Goal: Information Seeking & Learning: Learn about a topic

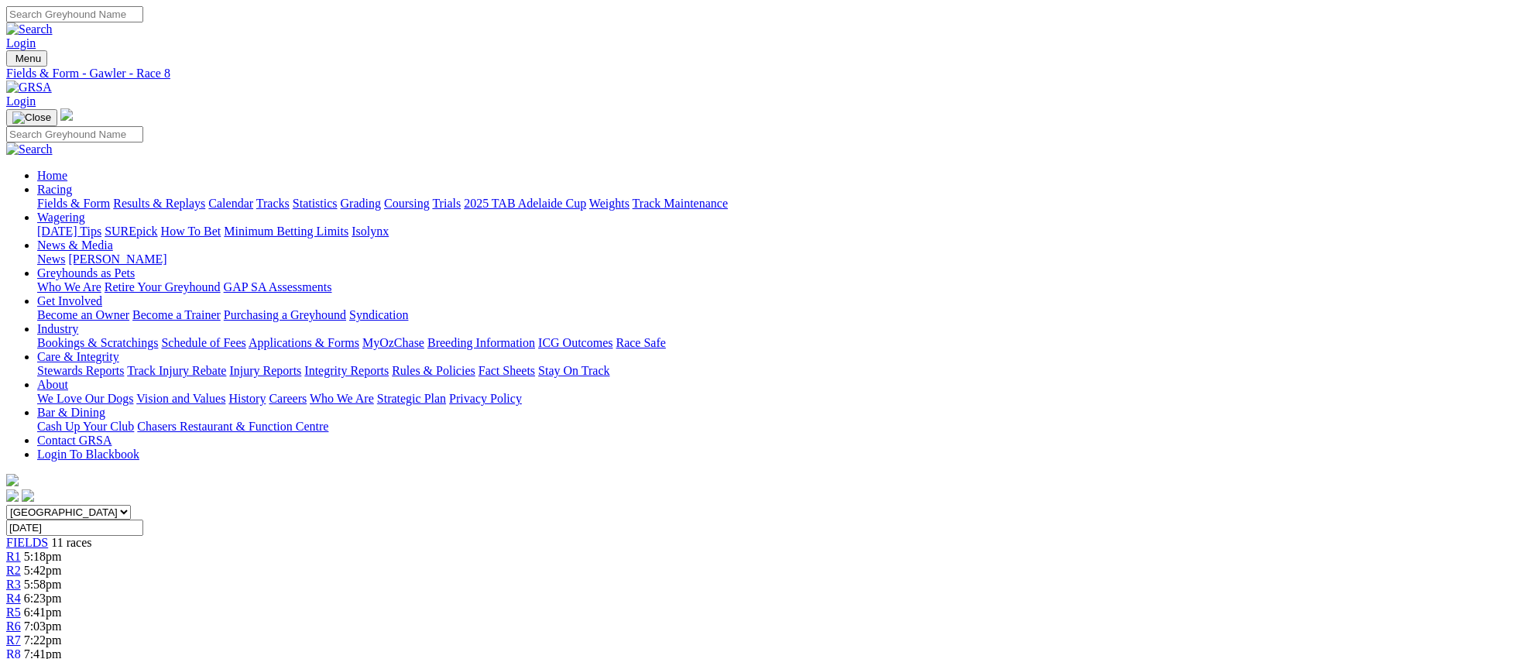
click at [110, 197] on link "Fields & Form" at bounding box center [73, 203] width 73 height 13
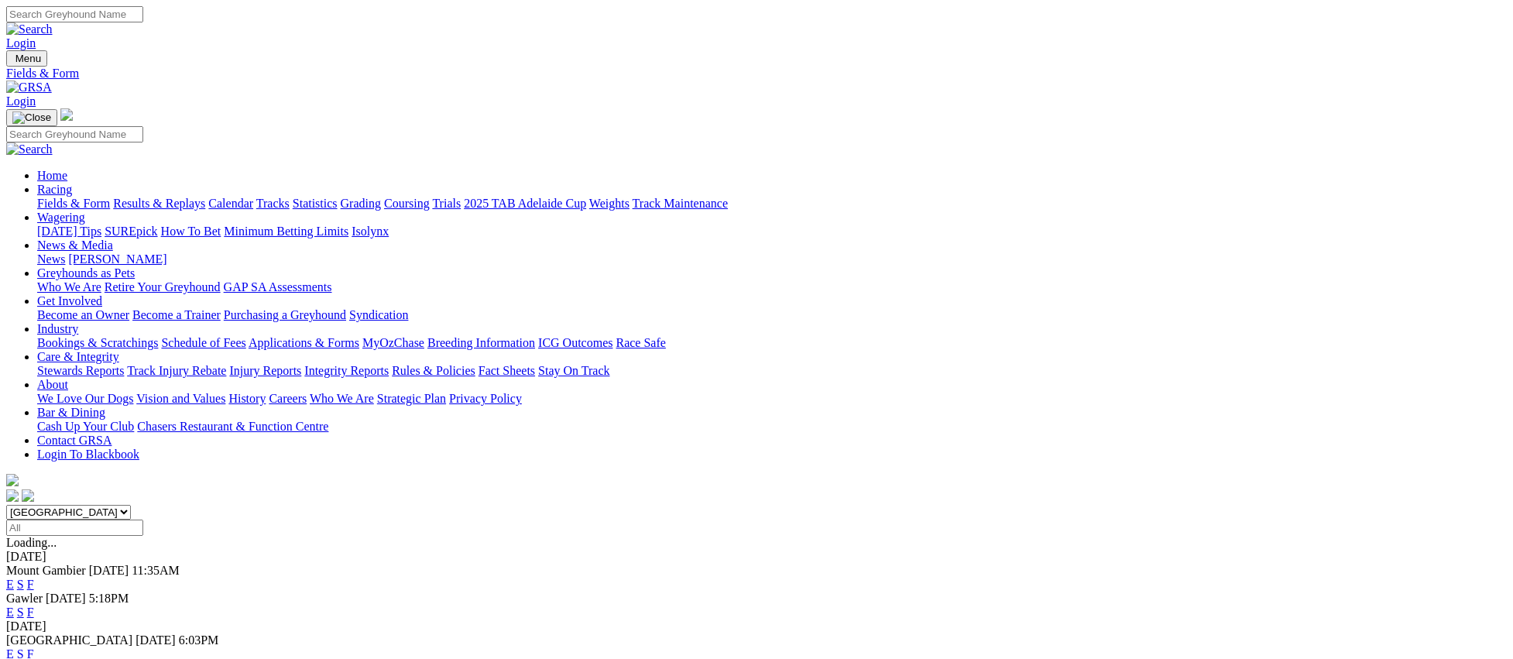
click at [14, 647] on link "E" at bounding box center [10, 653] width 8 height 13
